Goal: Task Accomplishment & Management: Use online tool/utility

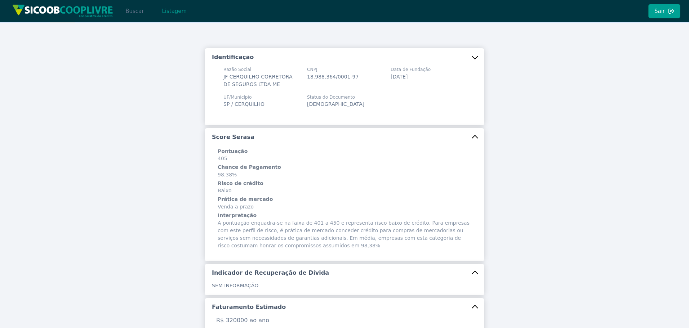
click at [137, 6] on button "Buscar" at bounding box center [134, 11] width 31 height 14
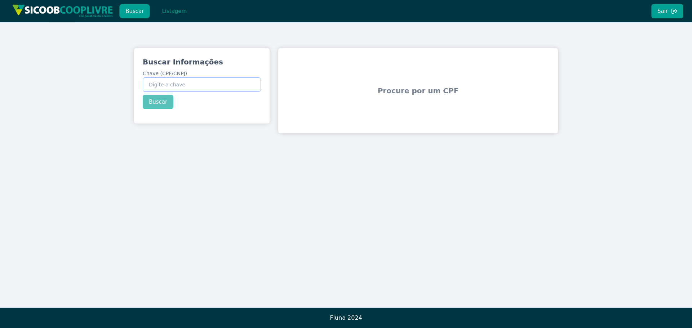
click at [177, 87] on input "Chave (CPF/CNPJ)" at bounding box center [202, 85] width 118 height 14
paste input "20.885.801/0001-99"
type input "20.885.801/0001-99"
click at [165, 104] on button "Buscar" at bounding box center [158, 102] width 31 height 14
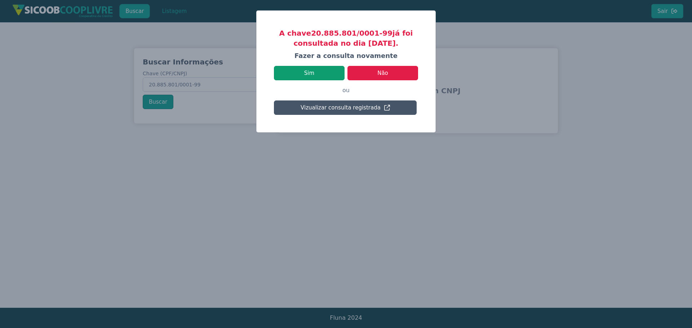
click at [325, 77] on button "Sim" at bounding box center [309, 73] width 71 height 14
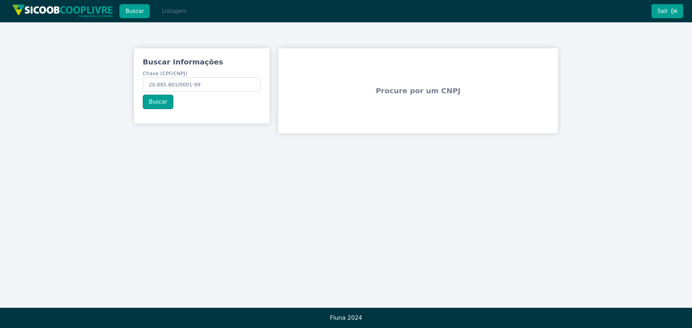
click at [165, 12] on button "Listagem" at bounding box center [174, 11] width 37 height 14
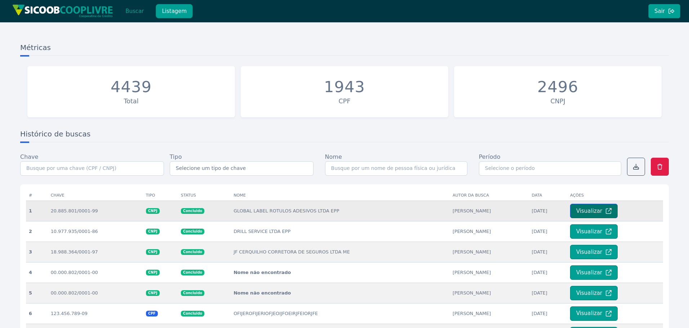
click at [598, 208] on button "Visualizar" at bounding box center [594, 211] width 48 height 14
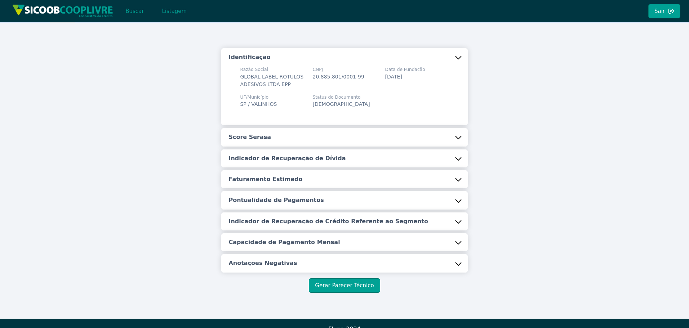
click at [361, 142] on button "Score Serasa" at bounding box center [344, 137] width 246 height 18
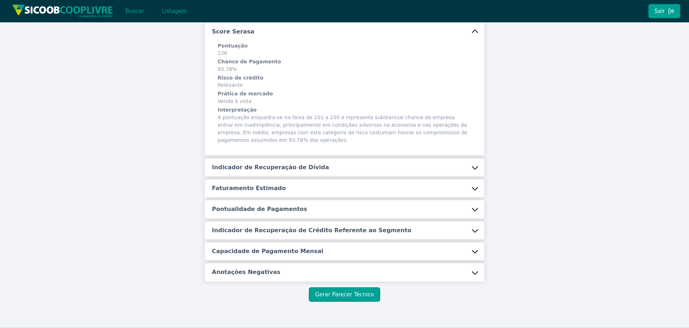
scroll to position [108, 0]
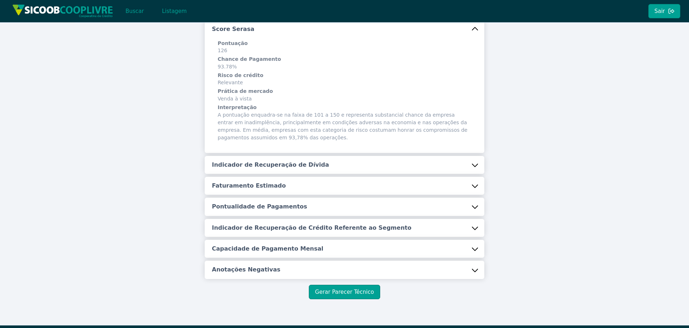
click at [355, 161] on button "Indicador de Recuperação de Dívida" at bounding box center [345, 165] width 280 height 18
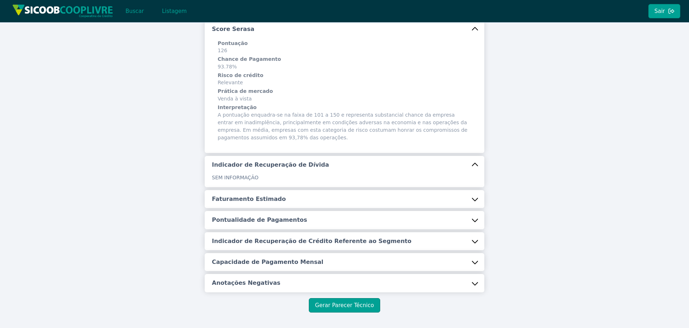
click at [308, 199] on button "Faturamento Estimado" at bounding box center [345, 199] width 280 height 18
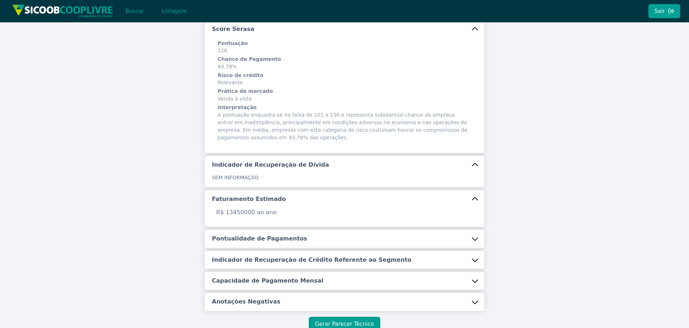
click at [293, 240] on button "Pontualidade de Pagamentos" at bounding box center [345, 239] width 280 height 18
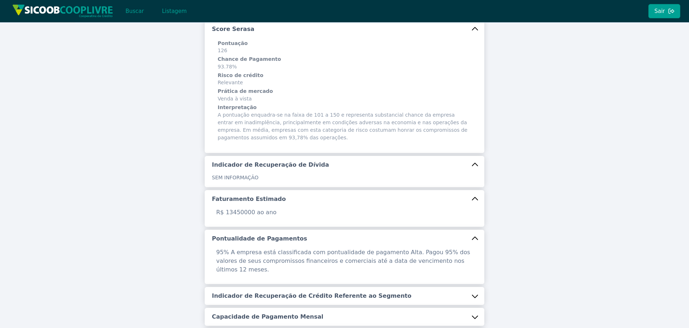
click at [273, 292] on h5 "Indicador de Recuperação de Crédito Referente ao Segmento" at bounding box center [312, 296] width 200 height 8
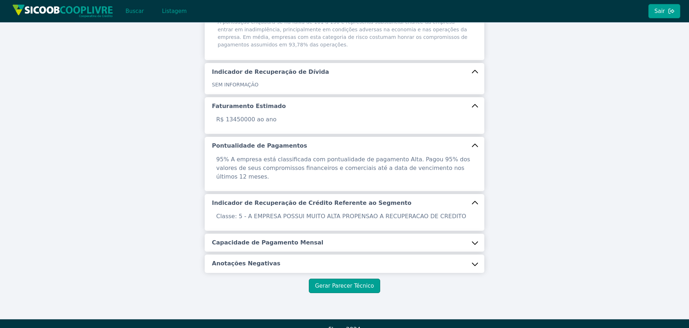
scroll to position [204, 0]
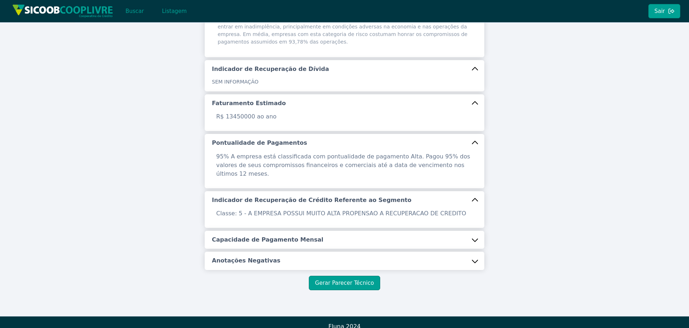
click at [297, 236] on h5 "Capacidade de Pagamento Mensal" at bounding box center [267, 240] width 111 height 8
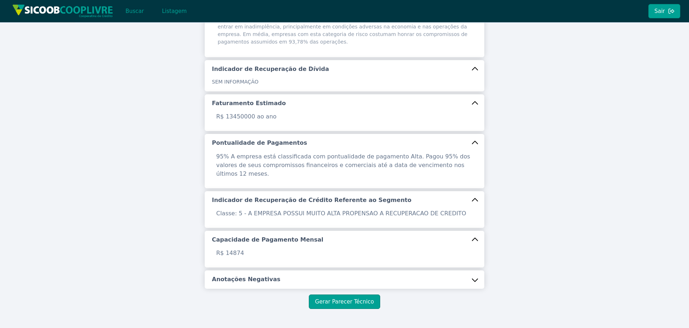
click at [242, 276] on button "Anotações Negativas" at bounding box center [345, 280] width 280 height 18
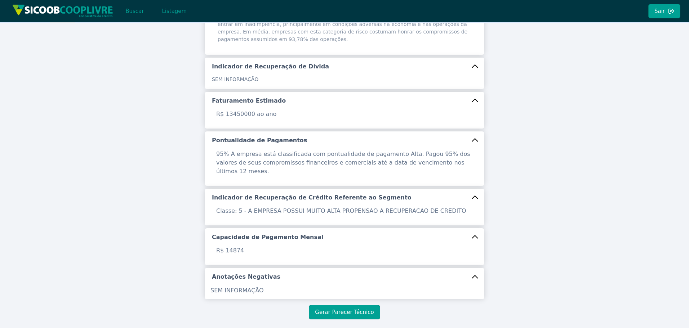
scroll to position [236, 0]
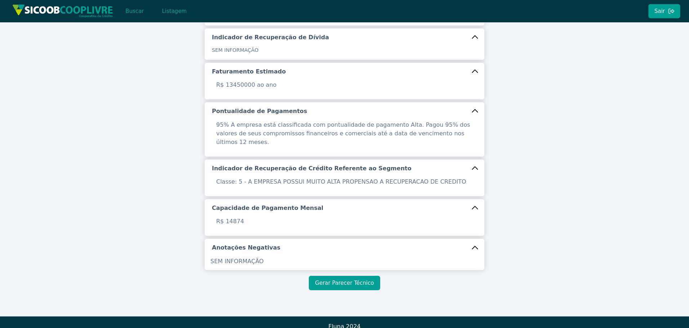
click at [347, 277] on button "Gerar Parecer Técnico" at bounding box center [344, 283] width 71 height 14
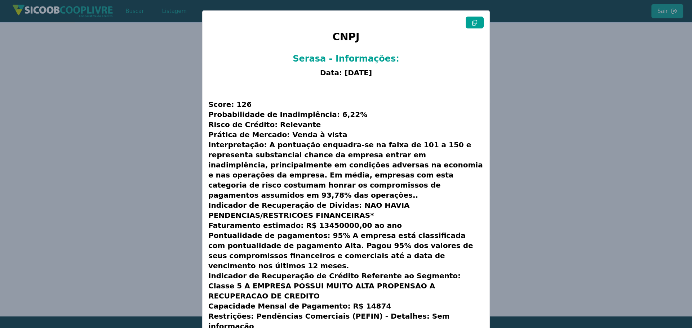
click at [476, 21] on icon at bounding box center [474, 23] width 5 height 6
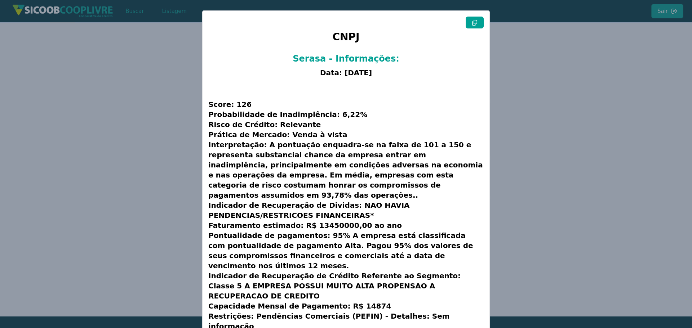
click at [476, 21] on icon at bounding box center [474, 23] width 5 height 6
click at [133, 120] on modal-container "CNPJ Serasa - Informações: Data: [DATE] Score: 126 Probabilidade de Inadimplênc…" at bounding box center [346, 164] width 692 height 328
